Goal: Transaction & Acquisition: Download file/media

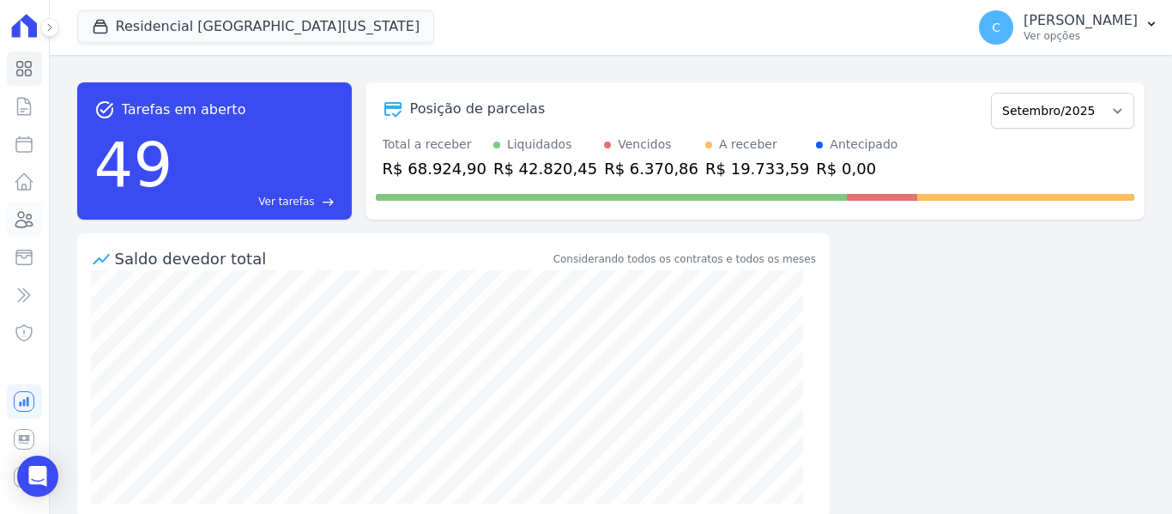
click at [33, 217] on icon at bounding box center [24, 219] width 21 height 21
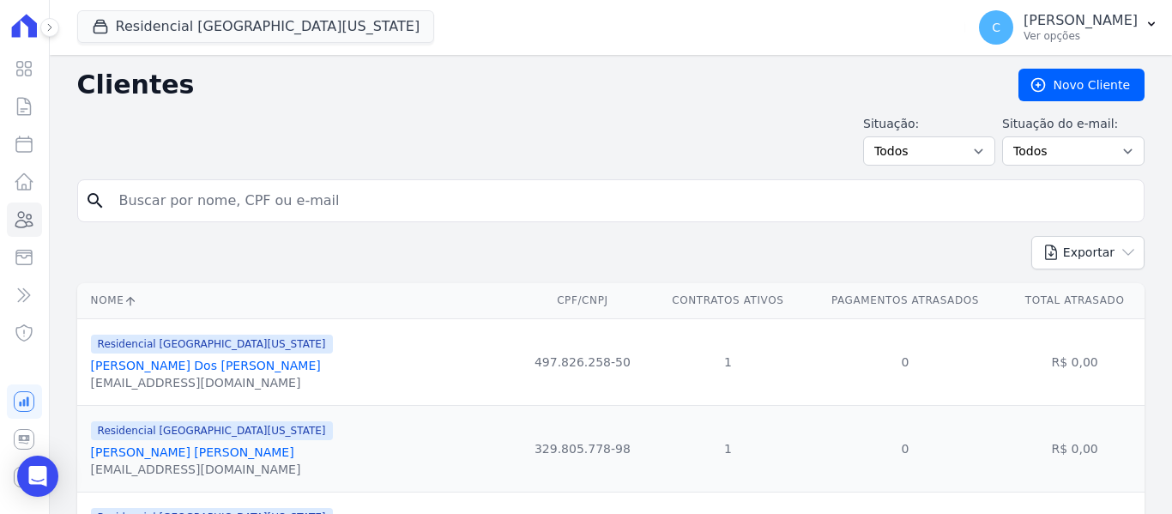
click at [200, 202] on input "search" at bounding box center [623, 201] width 1028 height 34
type input "[PERSON_NAME]"
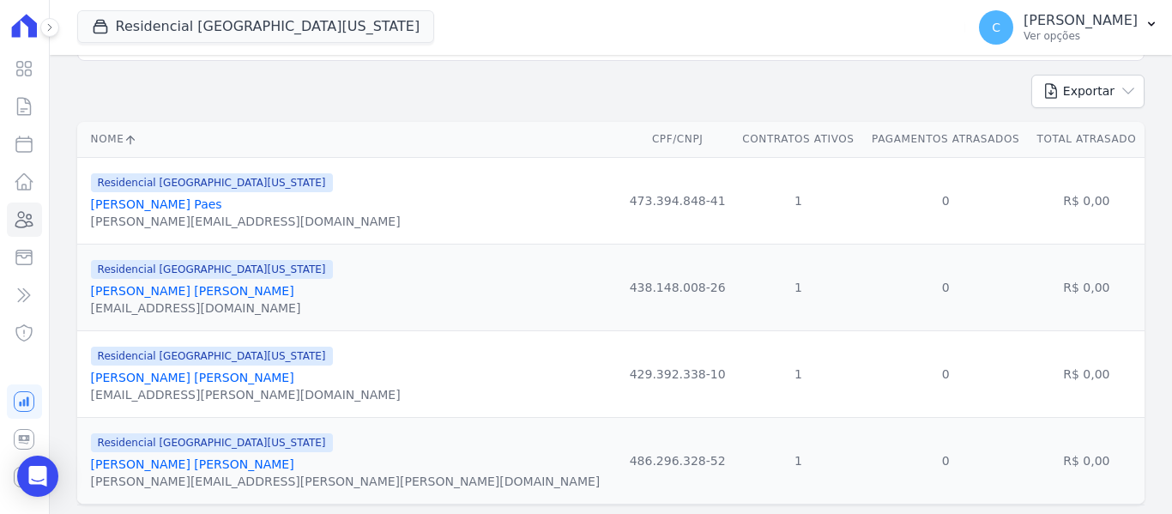
scroll to position [172, 0]
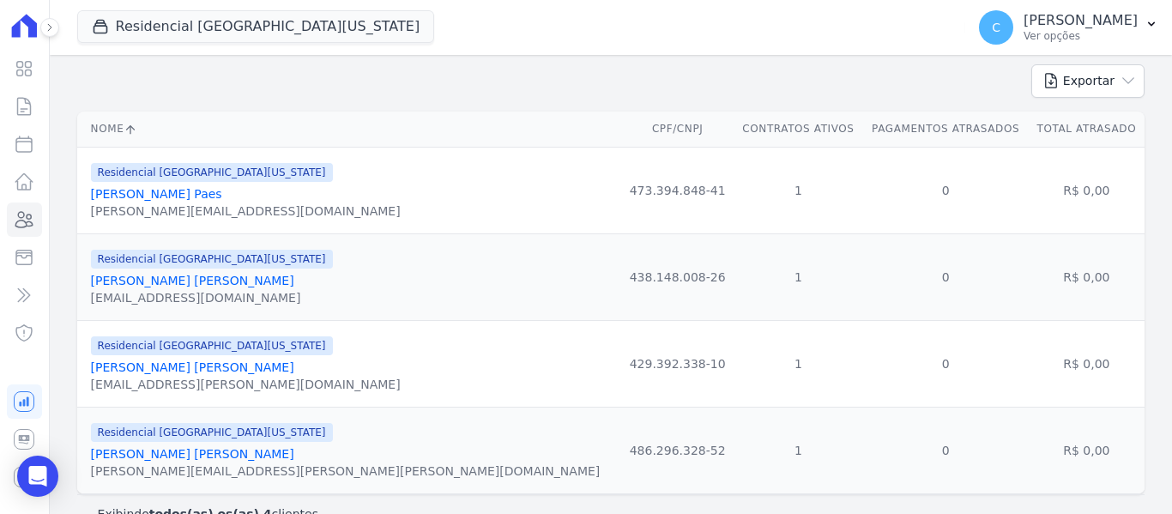
click at [214, 372] on link "[PERSON_NAME] [PERSON_NAME]" at bounding box center [192, 367] width 203 height 14
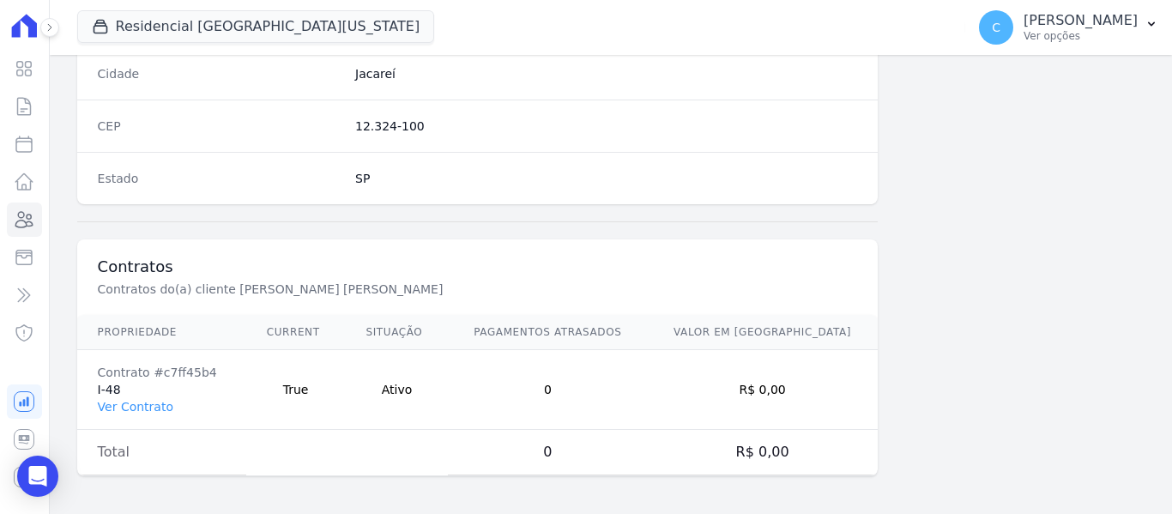
scroll to position [1091, 0]
click at [120, 410] on link "Ver Contrato" at bounding box center [135, 403] width 75 height 14
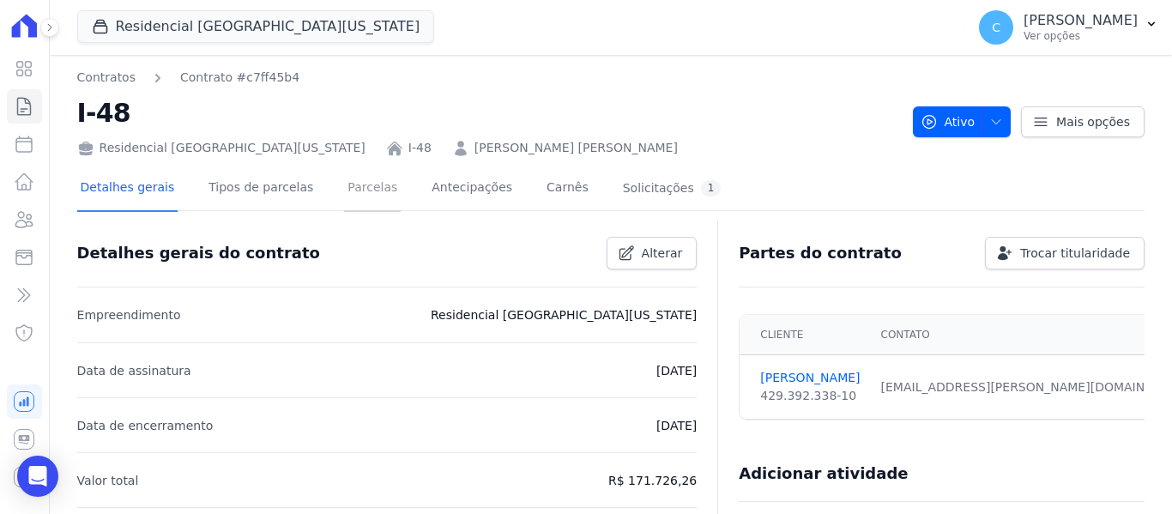
click at [344, 194] on link "Parcelas" at bounding box center [372, 188] width 57 height 45
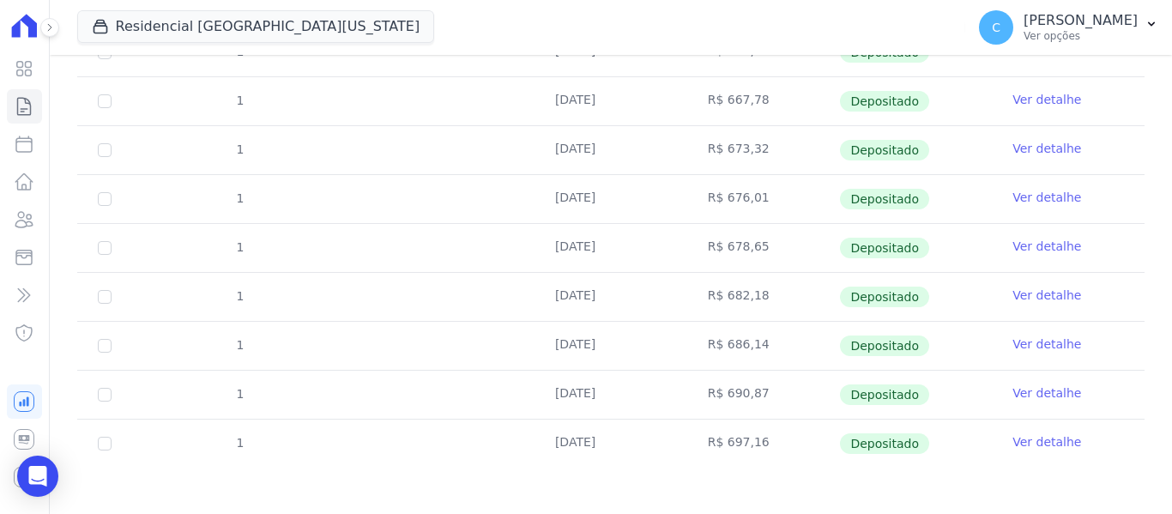
scroll to position [419, 0]
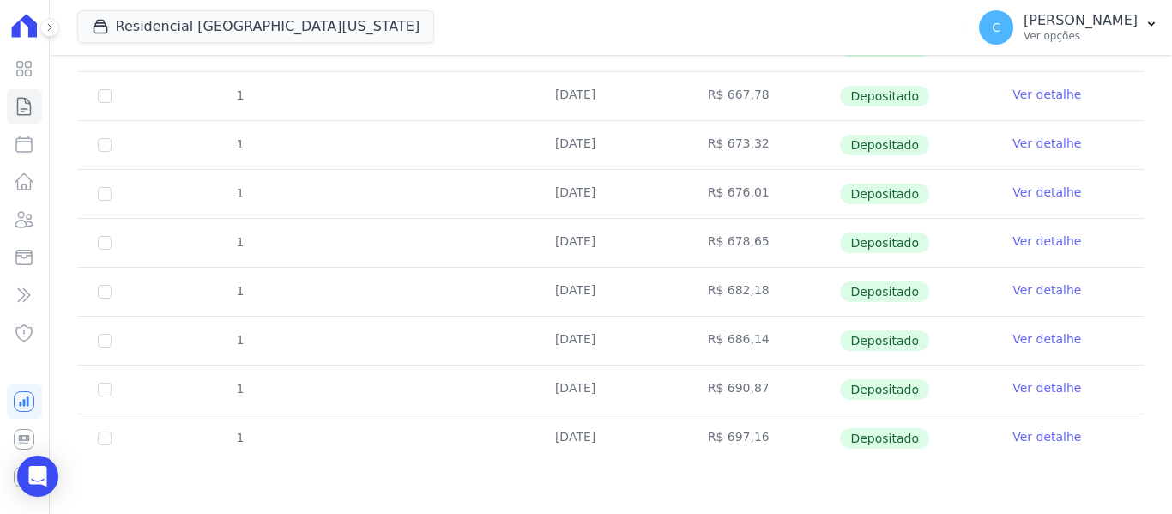
click at [1033, 391] on link "Ver detalhe" at bounding box center [1046, 387] width 69 height 17
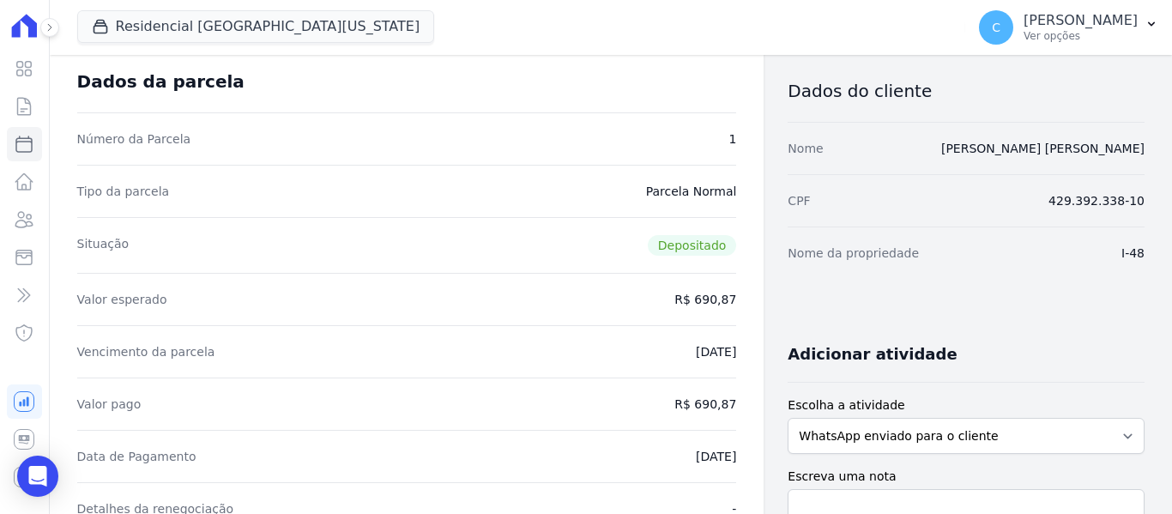
scroll to position [172, 0]
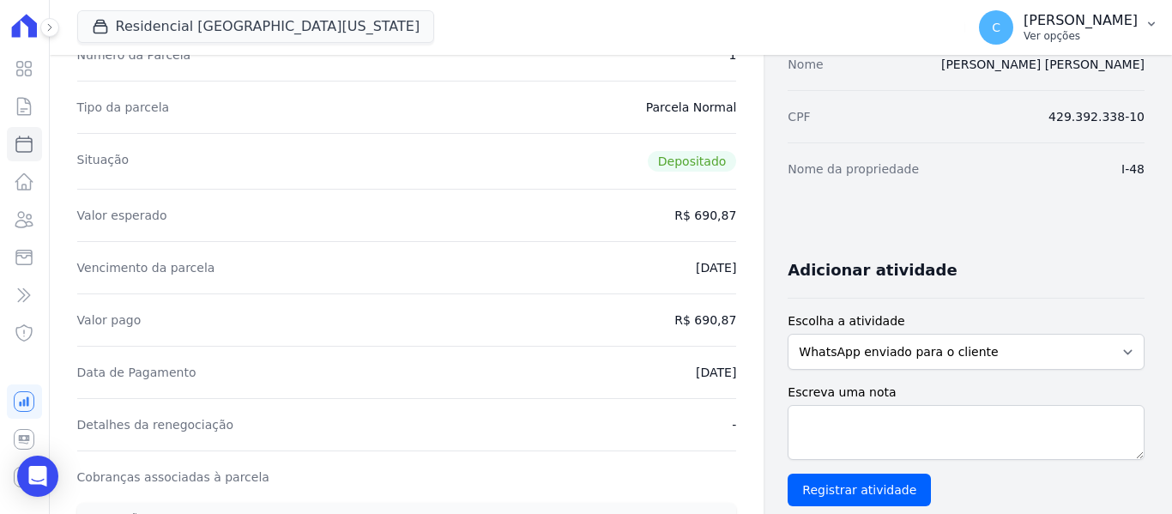
click at [1143, 18] on button "C [PERSON_NAME] Ver opções" at bounding box center [1068, 27] width 207 height 48
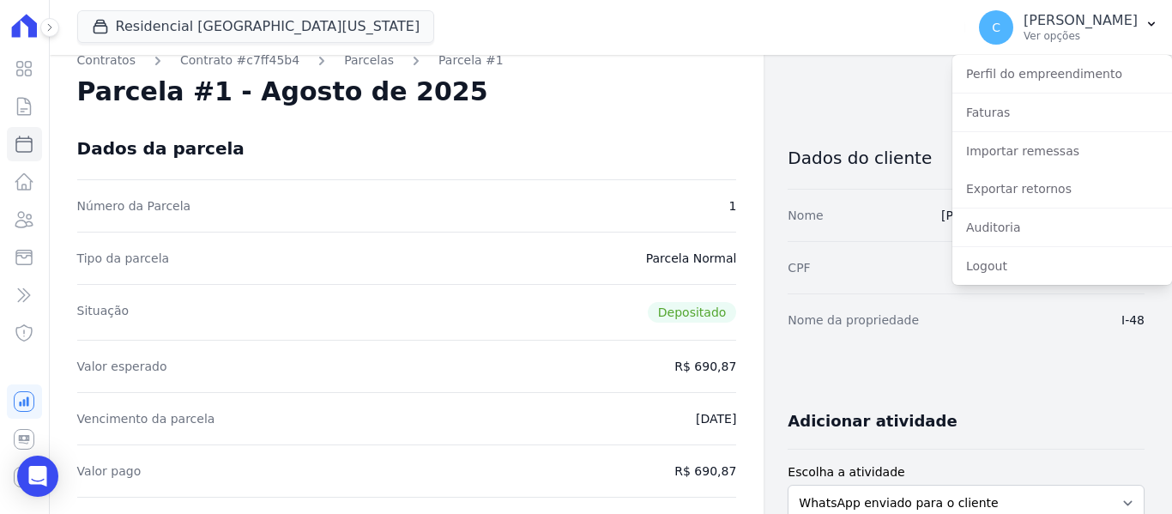
scroll to position [0, 0]
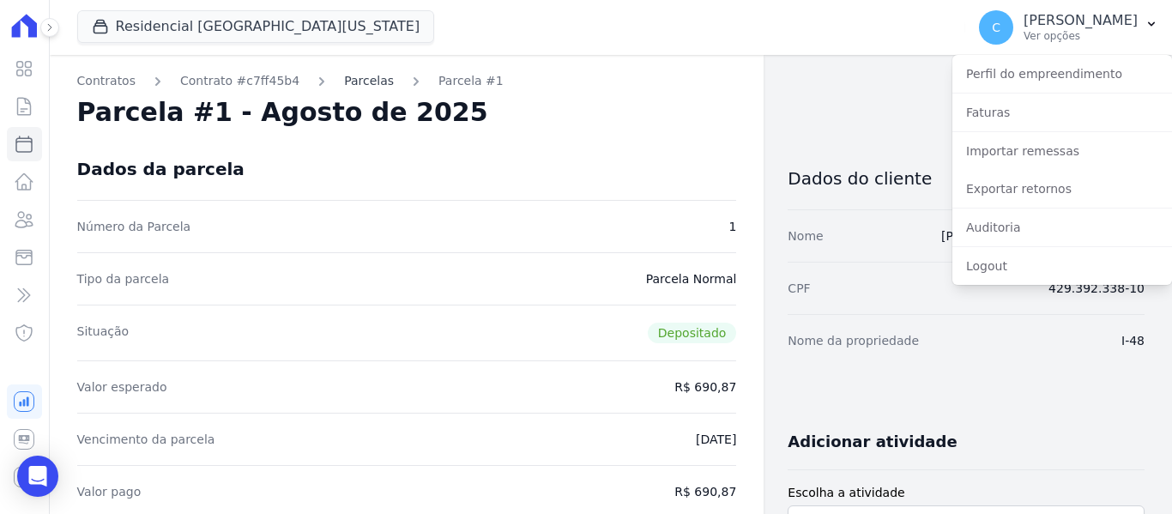
click at [345, 81] on link "Parcelas" at bounding box center [369, 81] width 50 height 18
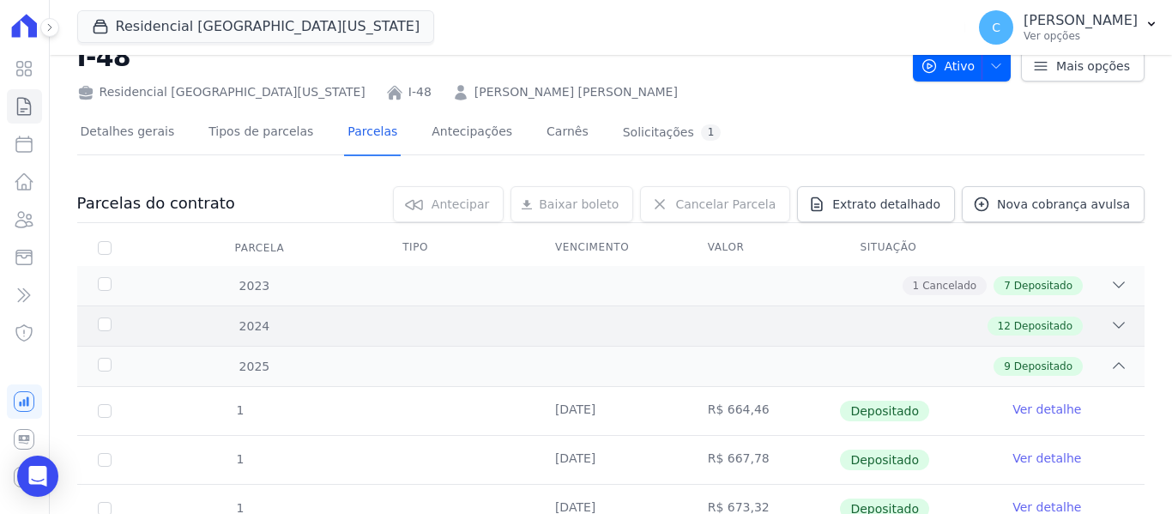
scroll to position [86, 0]
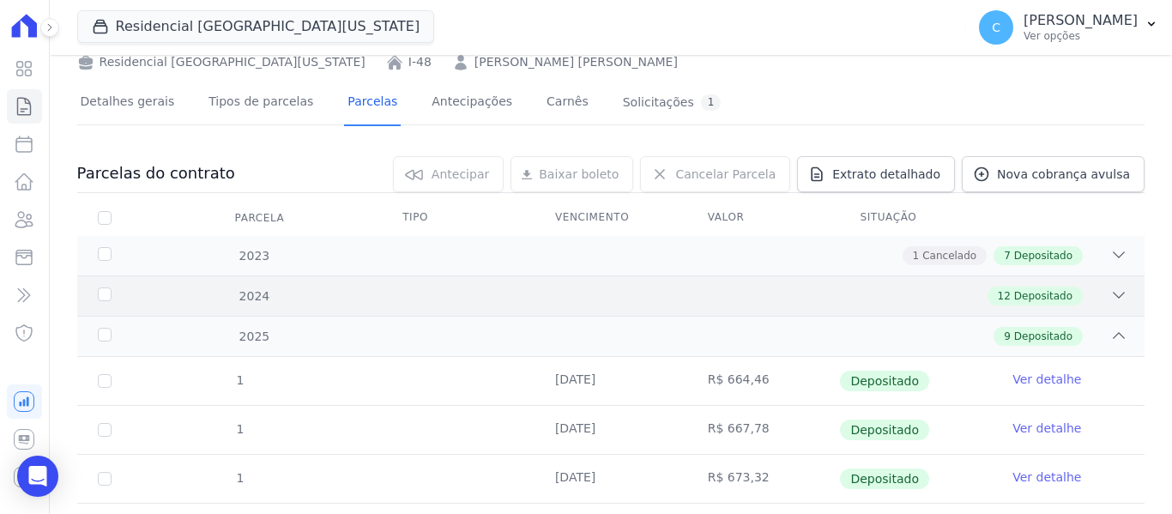
click at [248, 305] on div "2024 12 Depositado" at bounding box center [610, 295] width 1067 height 40
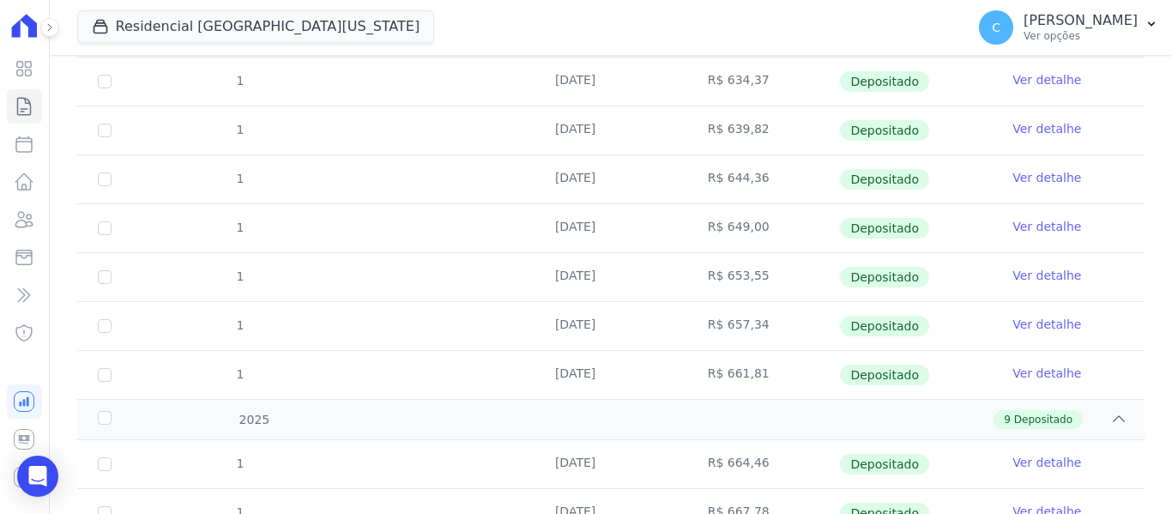
scroll to position [600, 0]
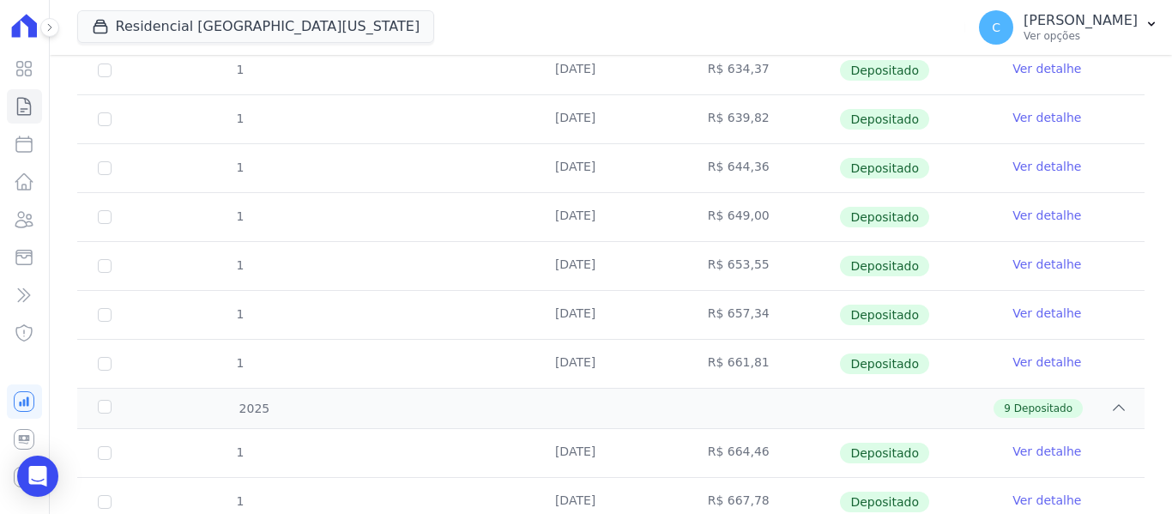
click at [1021, 359] on link "Ver detalhe" at bounding box center [1046, 361] width 69 height 17
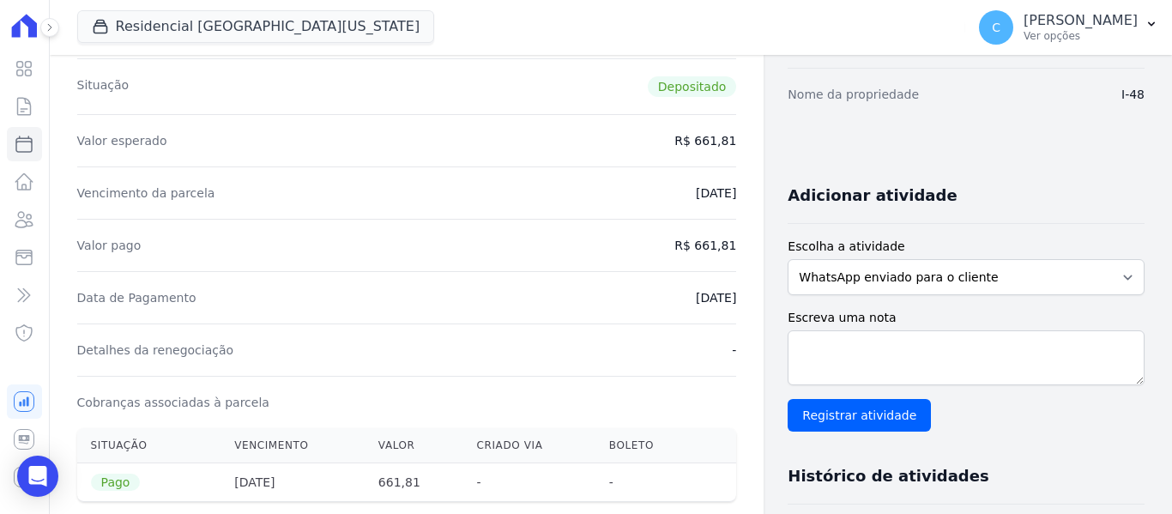
scroll to position [257, 0]
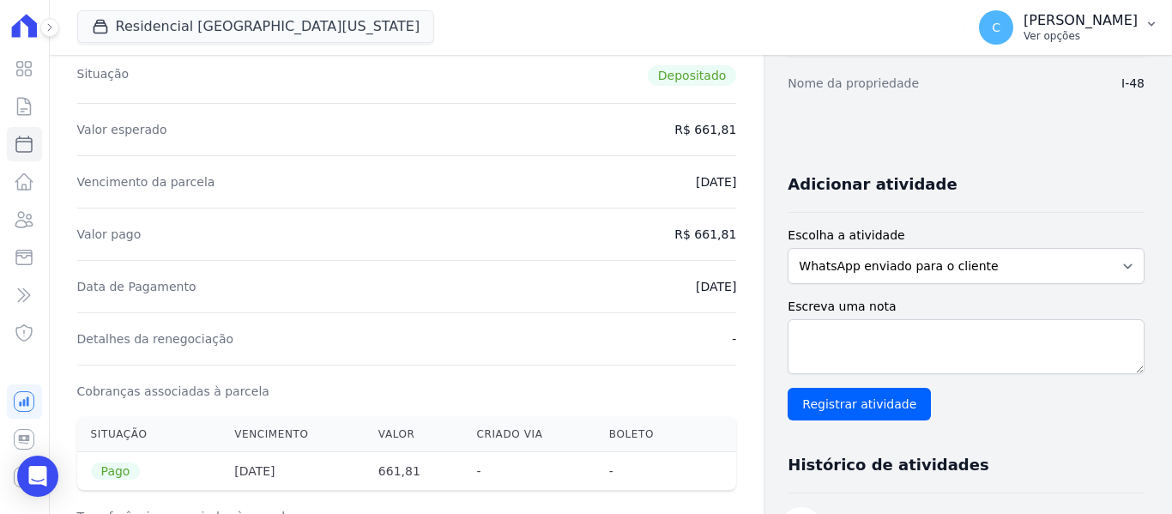
click at [1138, 27] on button "C [PERSON_NAME] Ver opções" at bounding box center [1068, 27] width 207 height 48
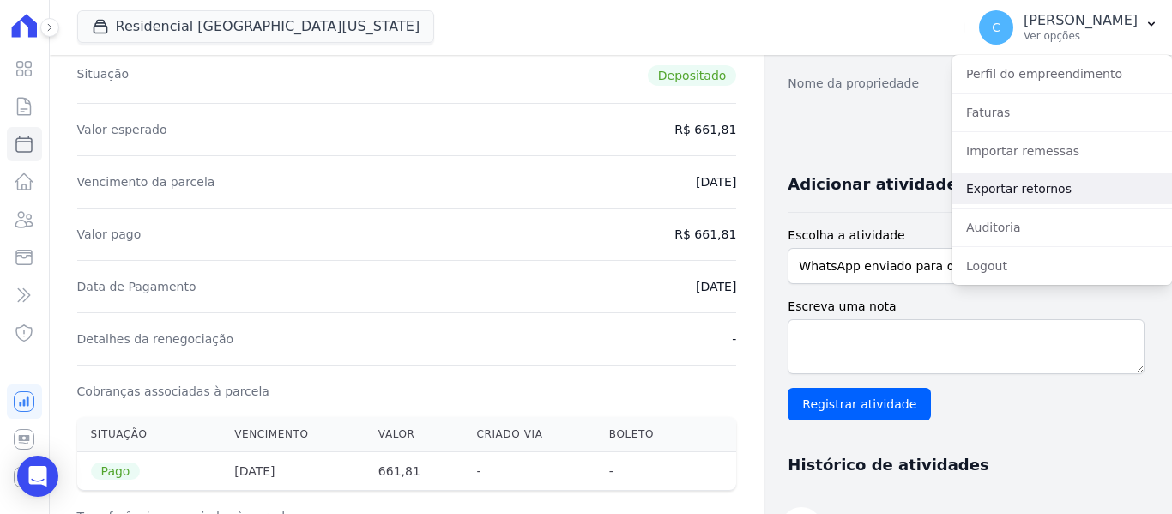
click at [1010, 193] on link "Exportar retornos" at bounding box center [1062, 188] width 220 height 31
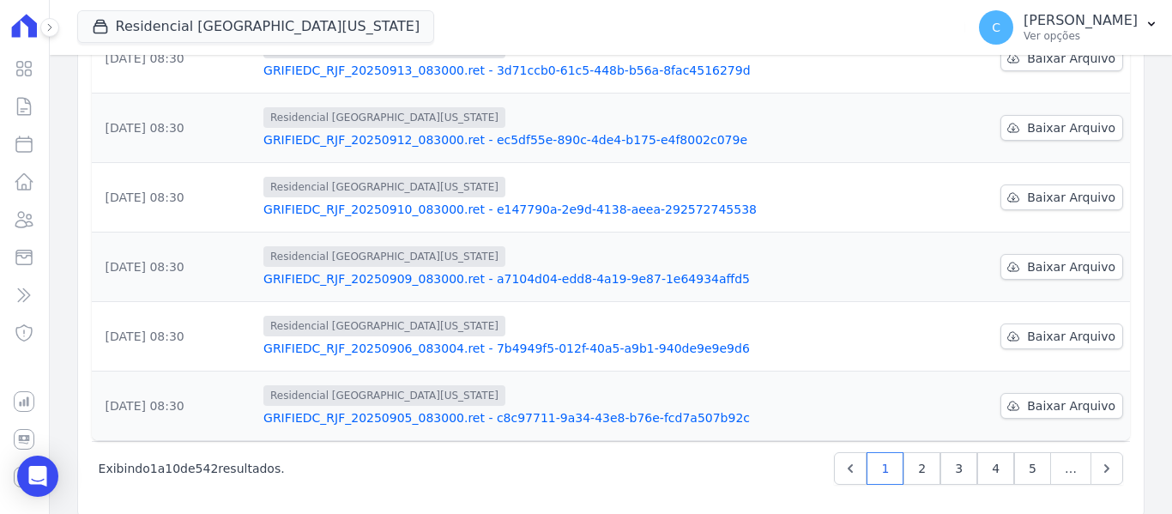
scroll to position [570, 0]
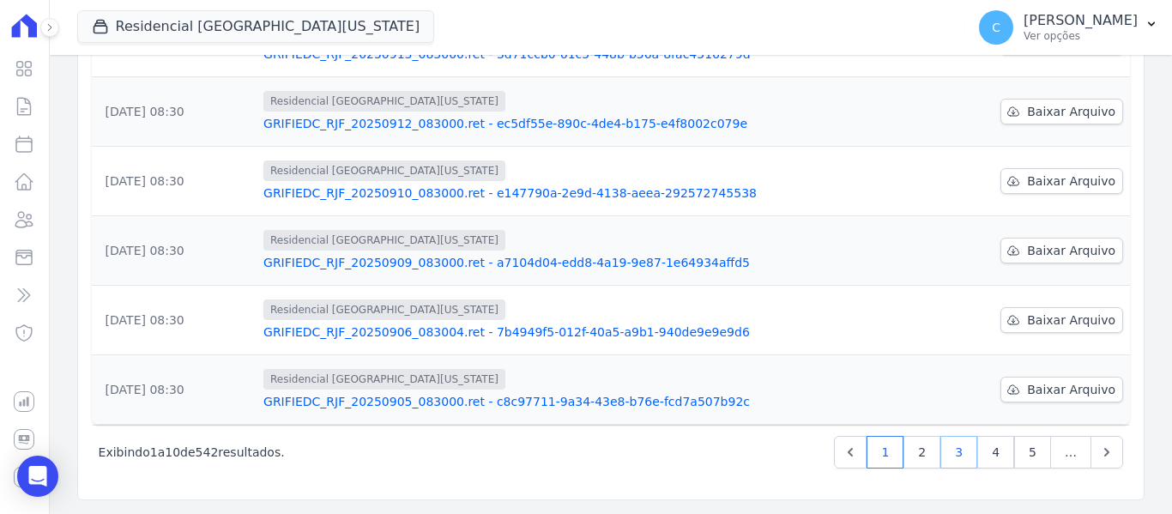
click at [963, 455] on link "3" at bounding box center [958, 452] width 37 height 33
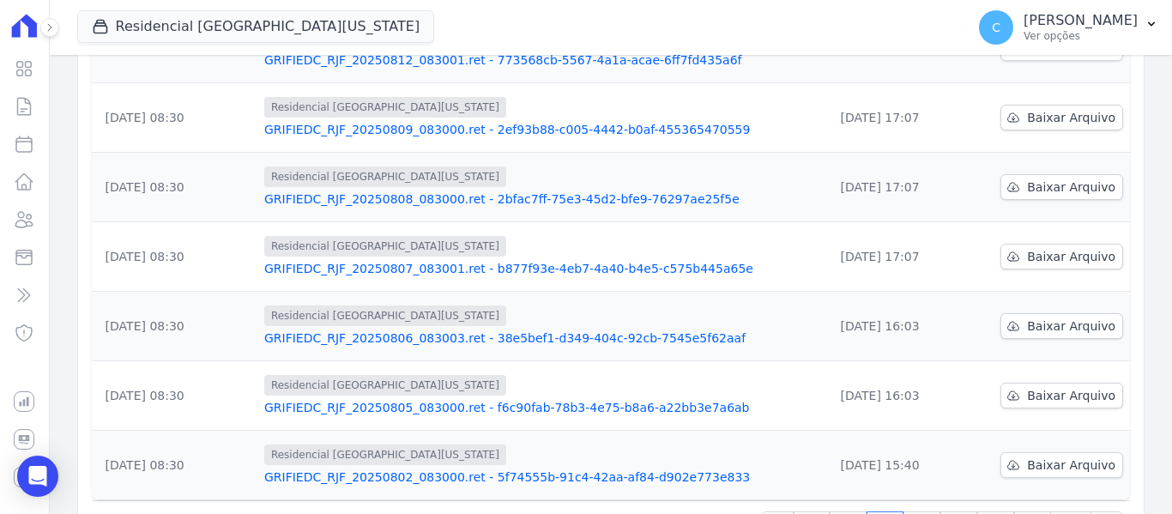
scroll to position [570, 0]
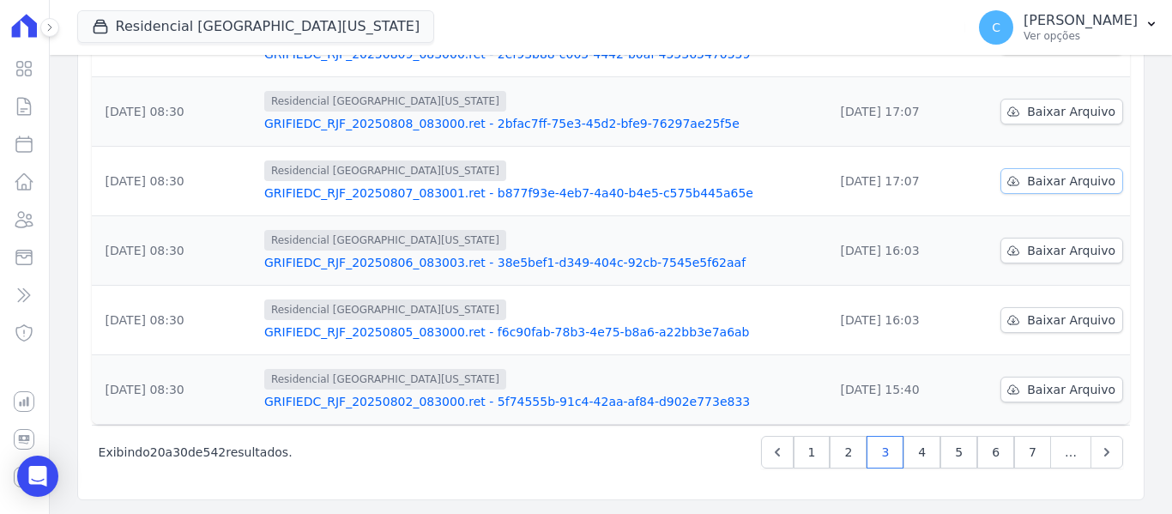
click at [1048, 177] on span "Baixar Arquivo" at bounding box center [1071, 180] width 88 height 17
click at [716, 248] on div "Residencial [GEOGRAPHIC_DATA][US_STATE]" at bounding box center [542, 240] width 556 height 21
